Goal: Complete application form

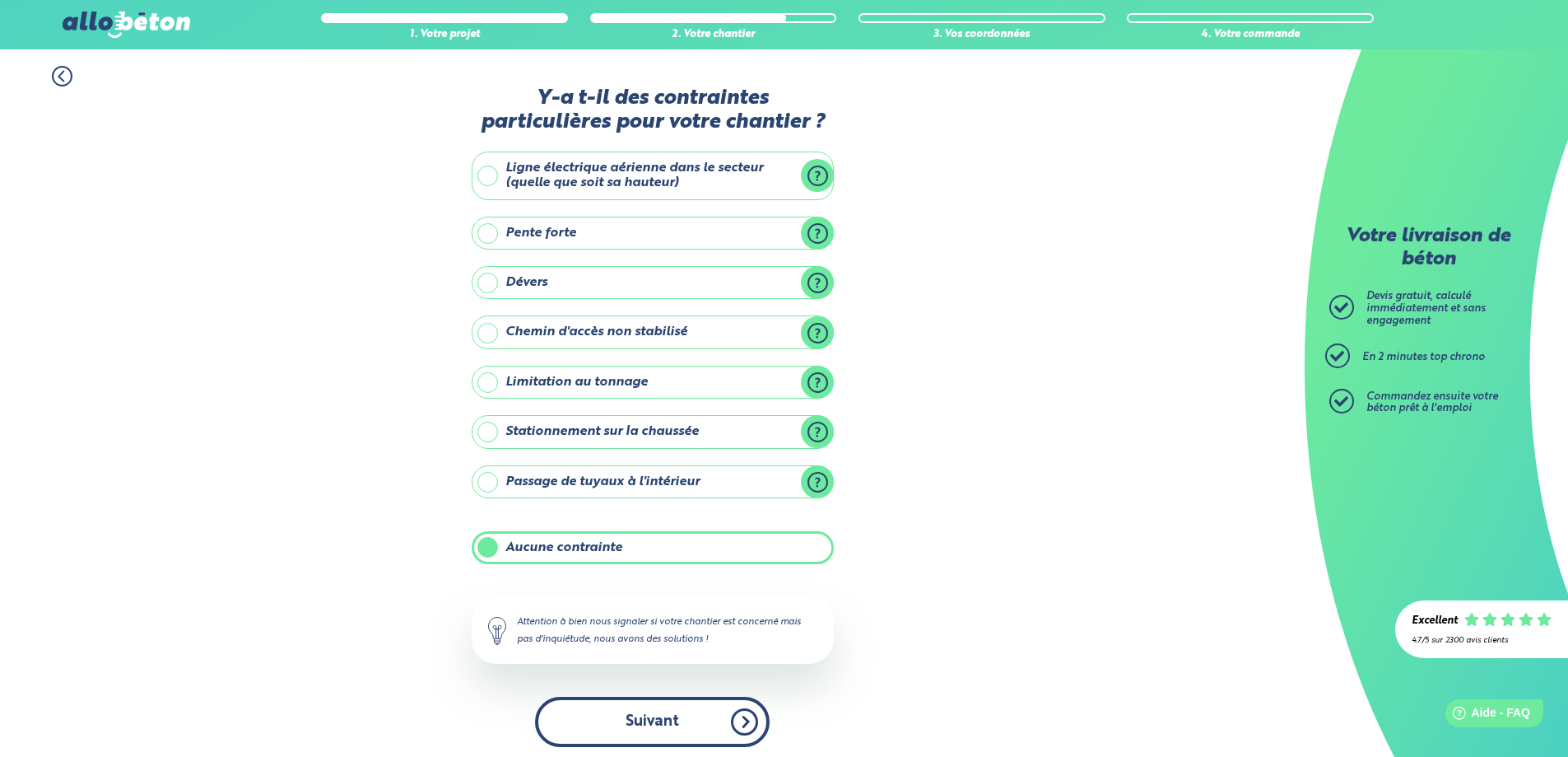
click at [679, 717] on button "Suivant" at bounding box center [653, 721] width 234 height 50
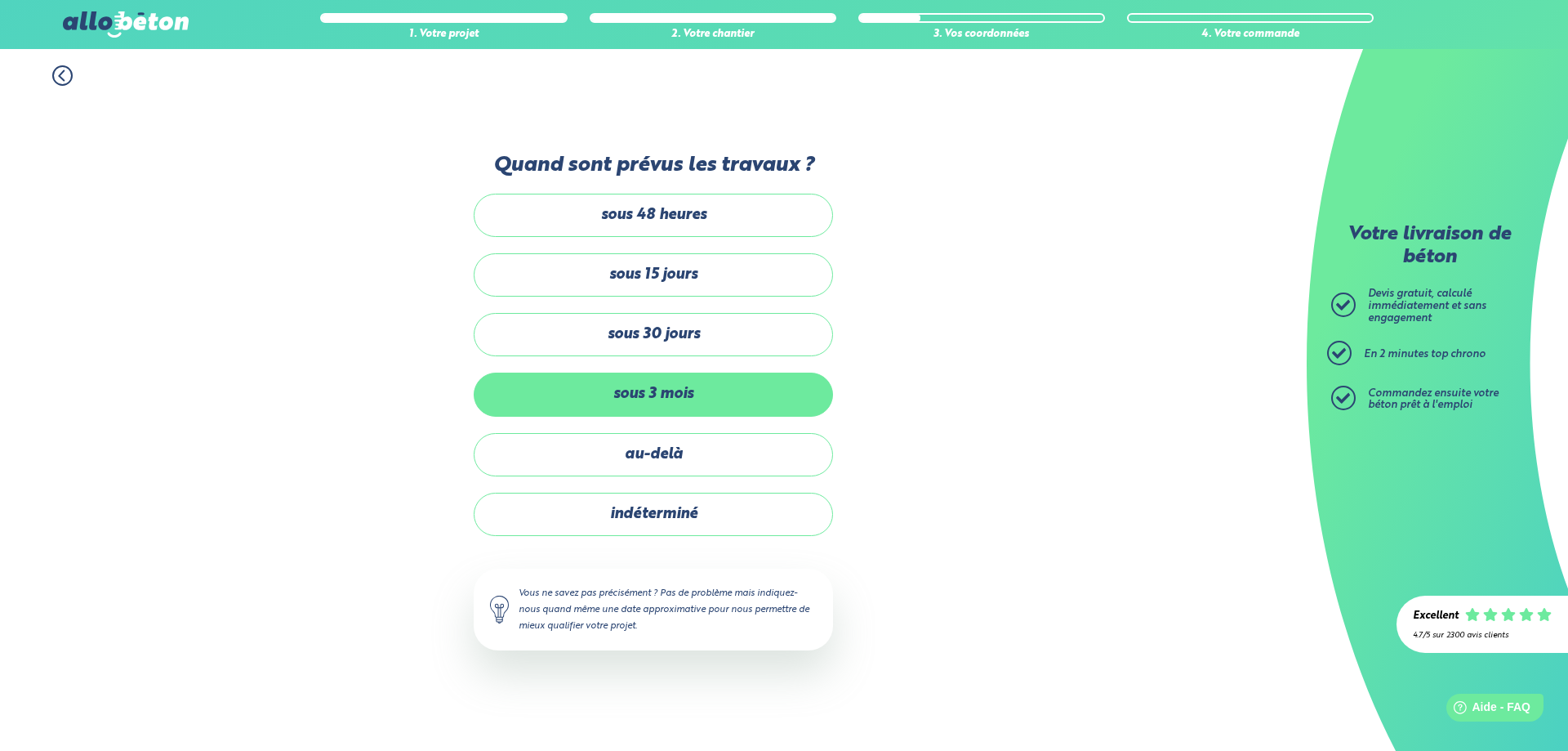
click at [643, 396] on label "sous 3 mois" at bounding box center [653, 394] width 359 height 43
click at [0, 0] on input "sous 3 mois" at bounding box center [0, 0] width 0 height 0
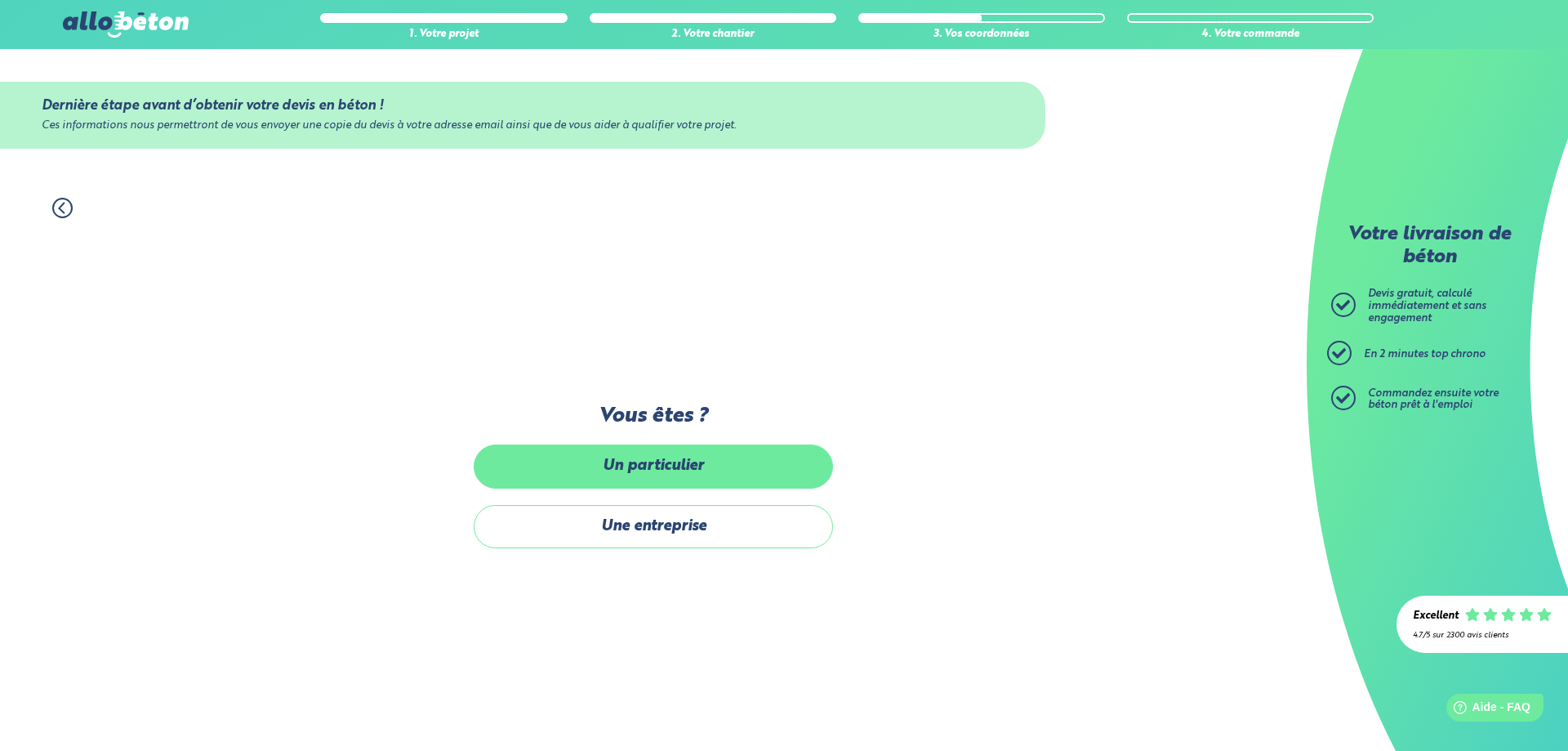
click at [654, 466] on label "Un particulier" at bounding box center [653, 466] width 359 height 43
click at [0, 0] on input "Un particulier" at bounding box center [0, 0] width 0 height 0
